Goal: Task Accomplishment & Management: Manage account settings

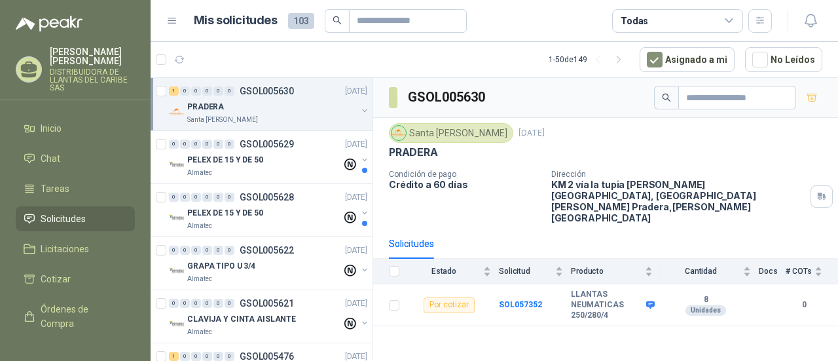
click at [306, 126] on div "1 0 0 0 0 0 GSOL005630 [DATE] PRADERA Santa [PERSON_NAME]" at bounding box center [262, 104] width 222 height 53
click at [281, 115] on div "Santa [PERSON_NAME]" at bounding box center [272, 120] width 170 height 10
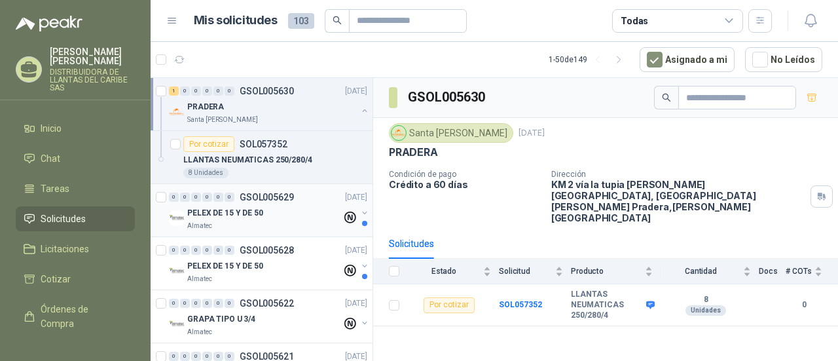
click at [264, 224] on div "Almatec" at bounding box center [264, 226] width 154 height 10
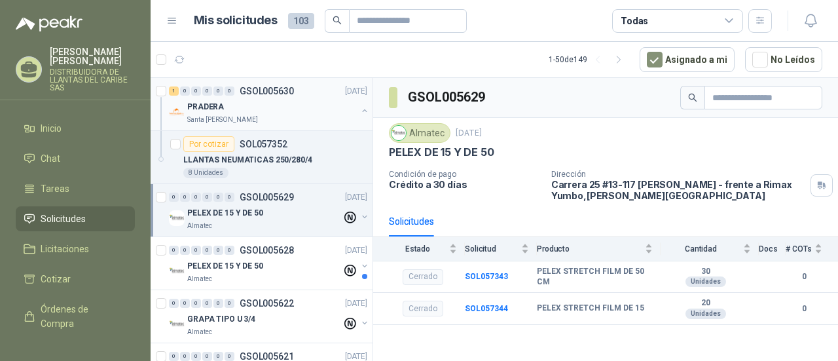
click at [293, 115] on div "Santa [PERSON_NAME]" at bounding box center [272, 120] width 170 height 10
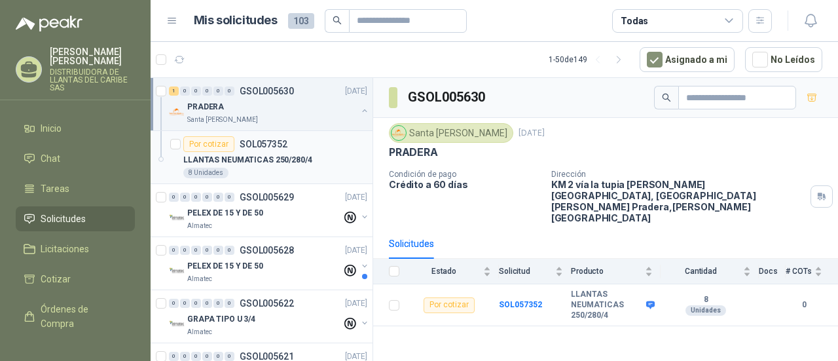
click at [316, 161] on div "LLANTAS NEUMATICAS 250/280/4" at bounding box center [275, 160] width 184 height 16
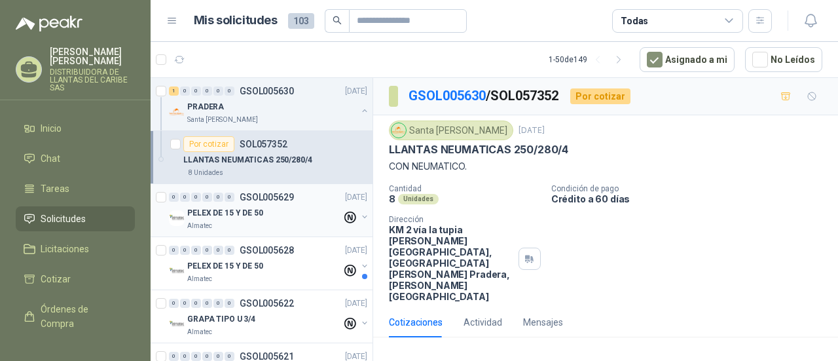
click at [281, 224] on div "Almatec" at bounding box center [264, 226] width 154 height 10
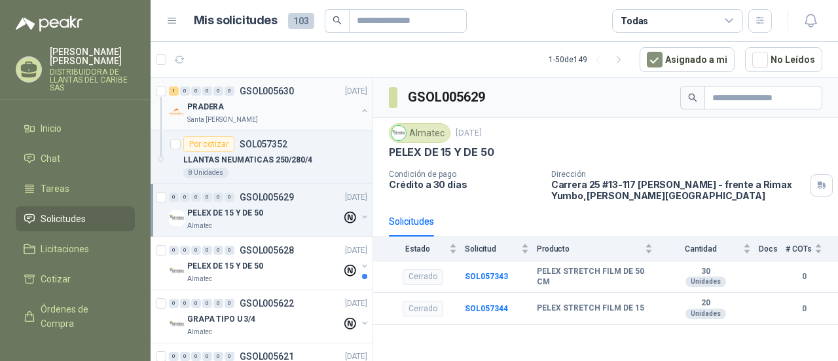
click at [255, 107] on div "PRADERA" at bounding box center [272, 107] width 170 height 16
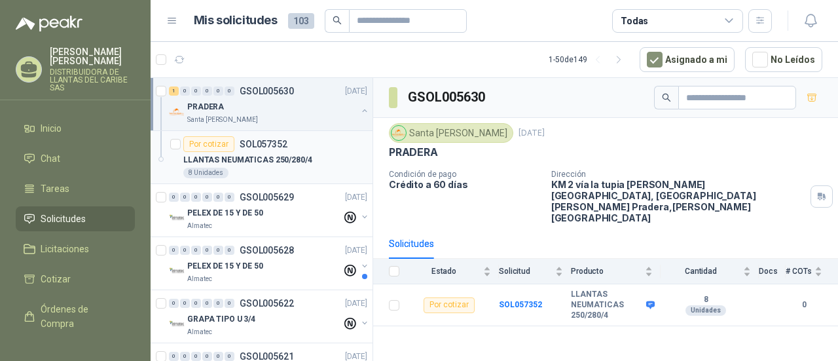
click at [321, 166] on div "LLANTAS NEUMATICAS 250/280/4" at bounding box center [275, 160] width 184 height 16
